Goal: Information Seeking & Learning: Understand process/instructions

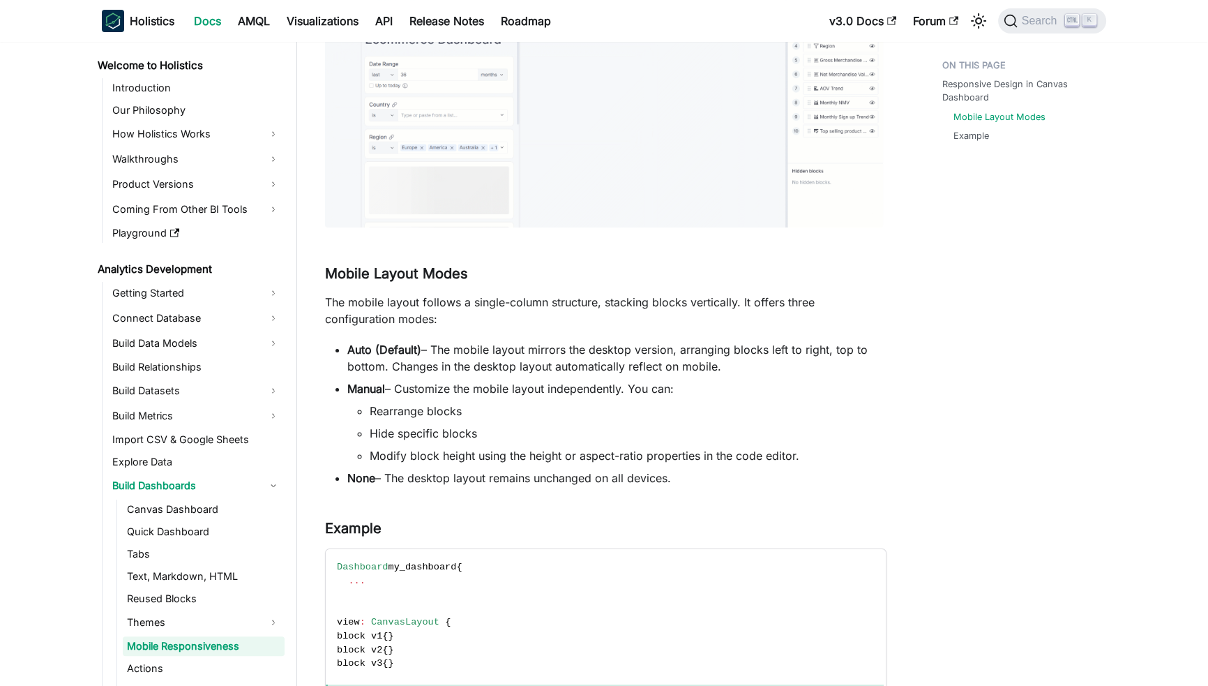
scroll to position [98, 0]
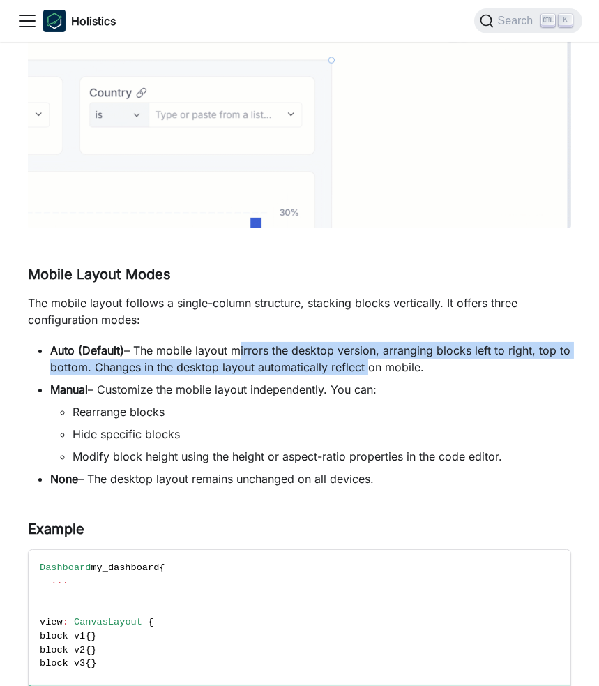
drag, startPoint x: 231, startPoint y: 351, endPoint x: 365, endPoint y: 359, distance: 134.2
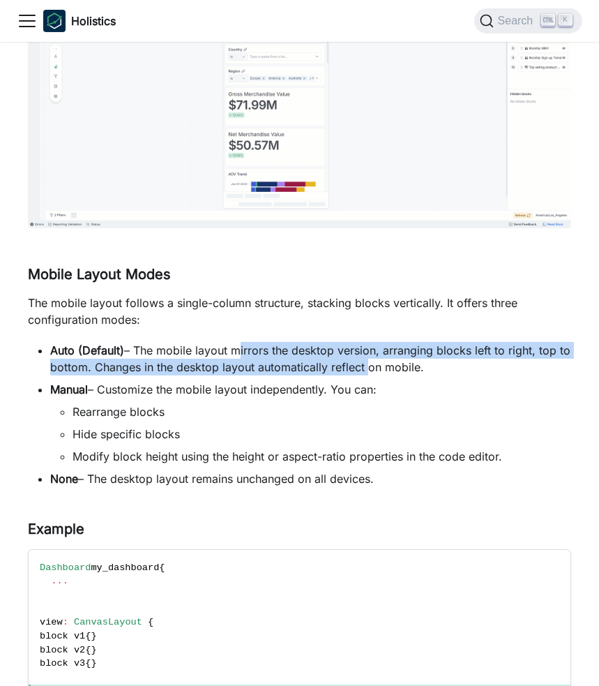
click at [365, 359] on li "Auto (Default) – The mobile layout mirrors the desktop version, arranging block…" at bounding box center [310, 358] width 521 height 33
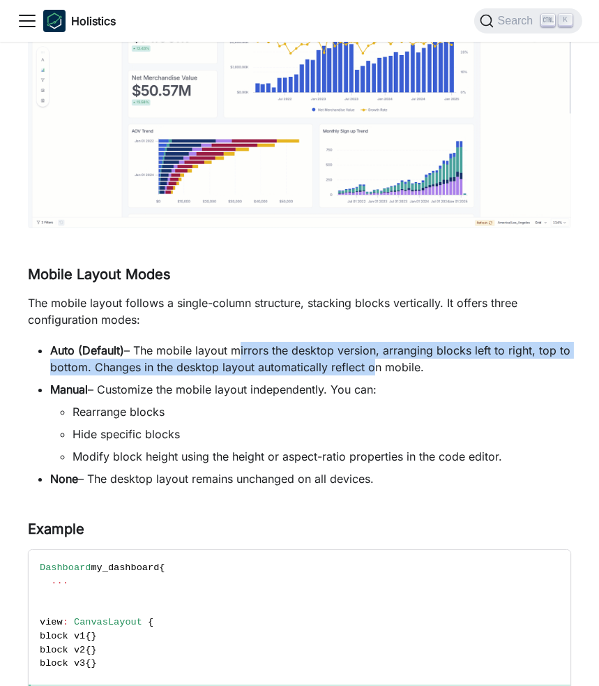
click at [365, 359] on li "Auto (Default) – The mobile layout mirrors the desktop version, arranging block…" at bounding box center [310, 358] width 521 height 33
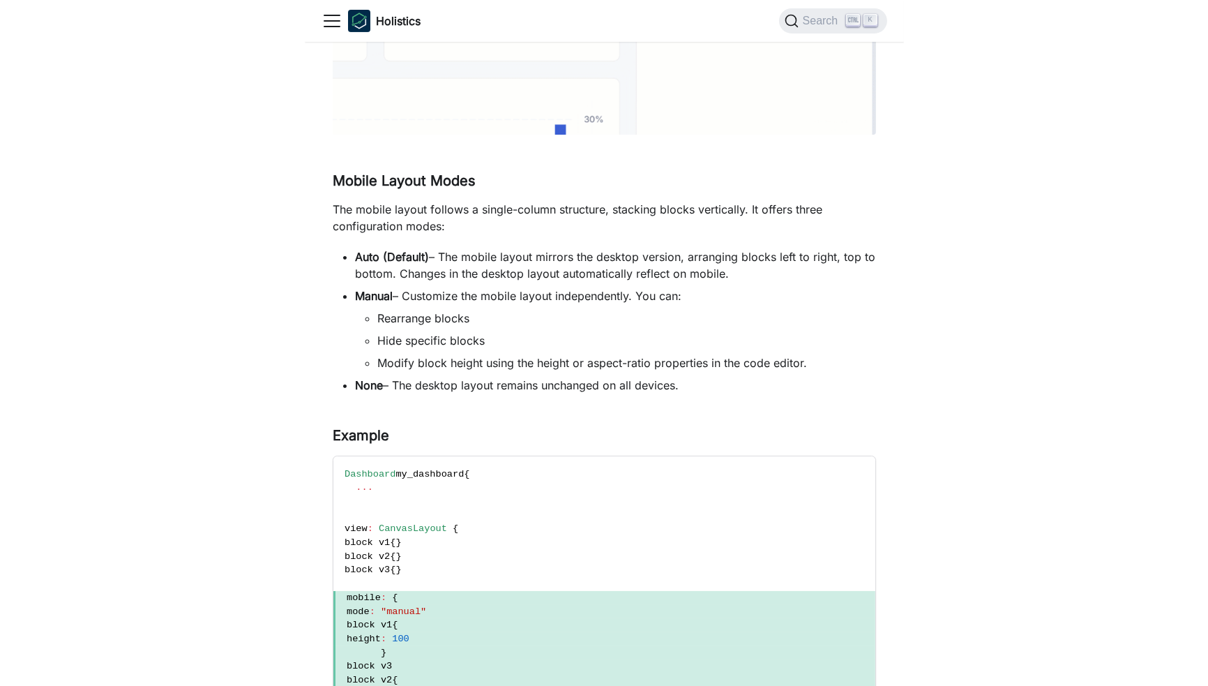
scroll to position [485, 0]
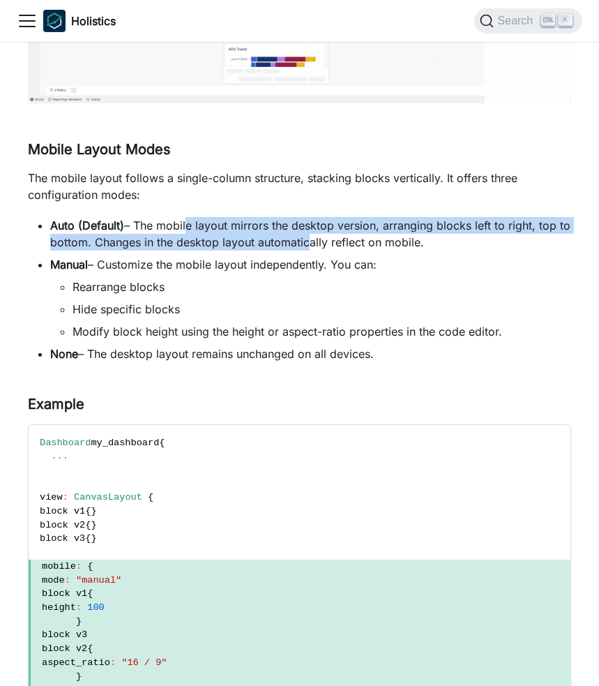
drag, startPoint x: 185, startPoint y: 227, endPoint x: 313, endPoint y: 244, distance: 128.8
click at [313, 244] on li "Auto (Default) – The mobile layout mirrors the desktop version, arranging block…" at bounding box center [310, 233] width 521 height 33
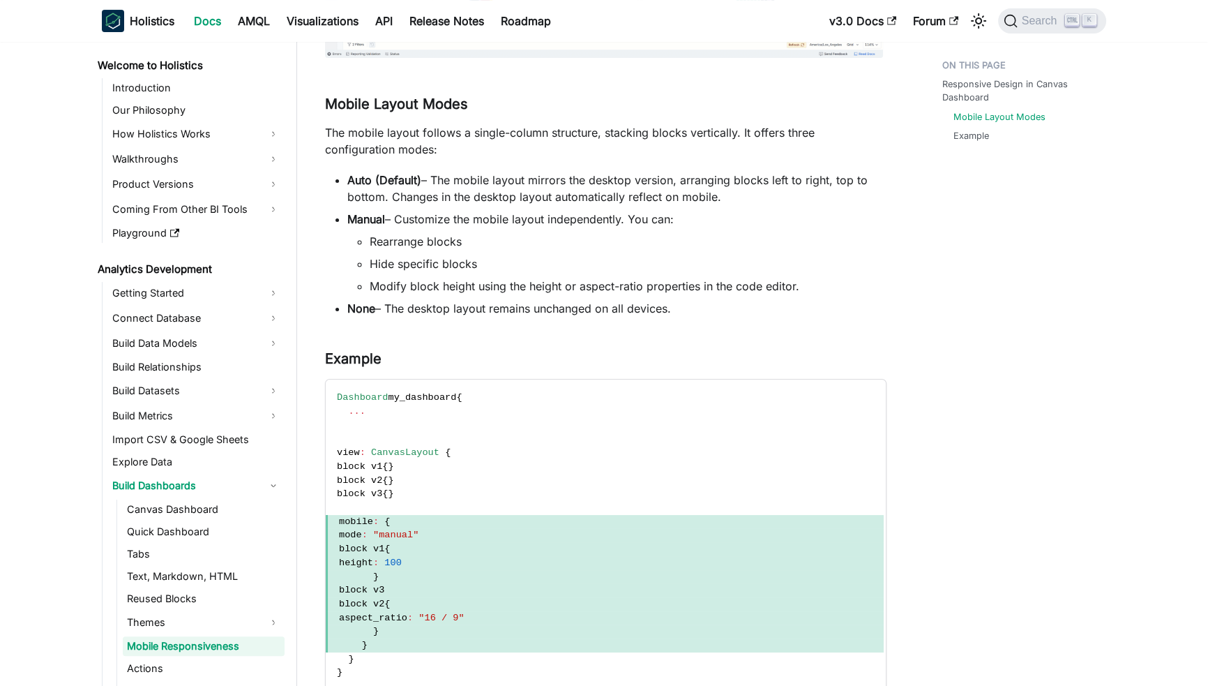
click at [599, 235] on div "Responsive Design in Canvas Dashboard Mobile Layout Modes Example" at bounding box center [1018, 192] width 206 height 1248
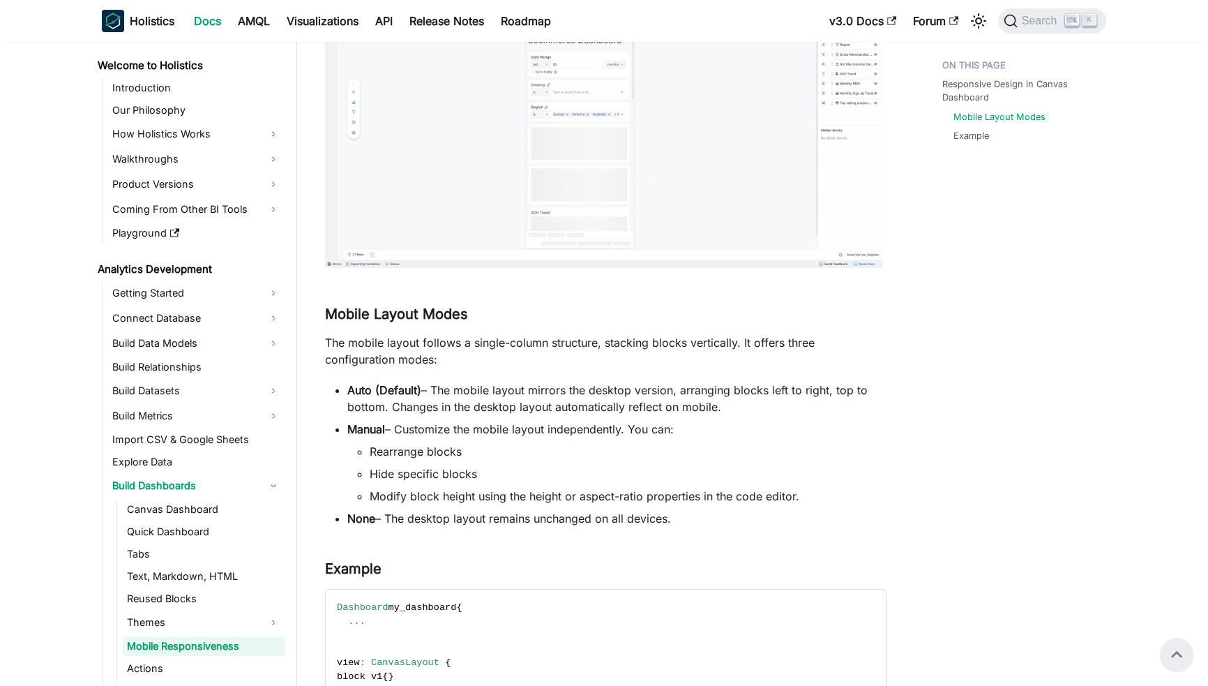
scroll to position [0, 0]
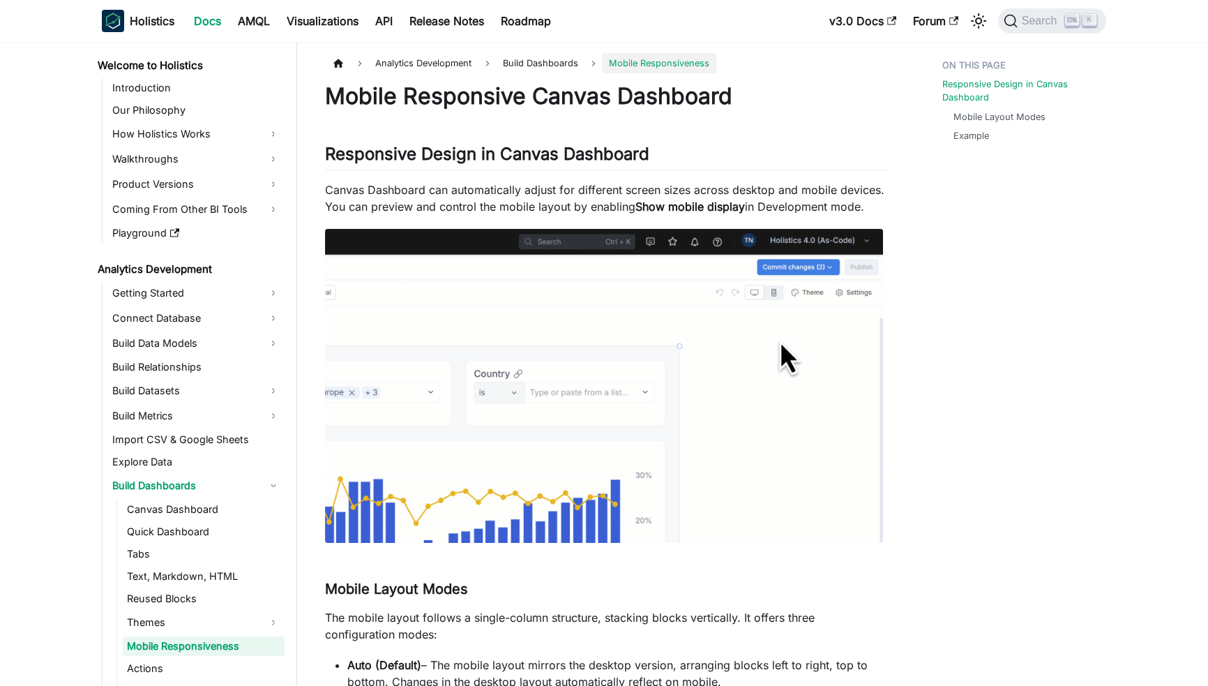
click at [599, 180] on div "Analytics Development Build Dashboards Mobile Responsiveness On this page Mobil…" at bounding box center [605, 677] width 617 height 1248
